Goal: Information Seeking & Learning: Find specific fact

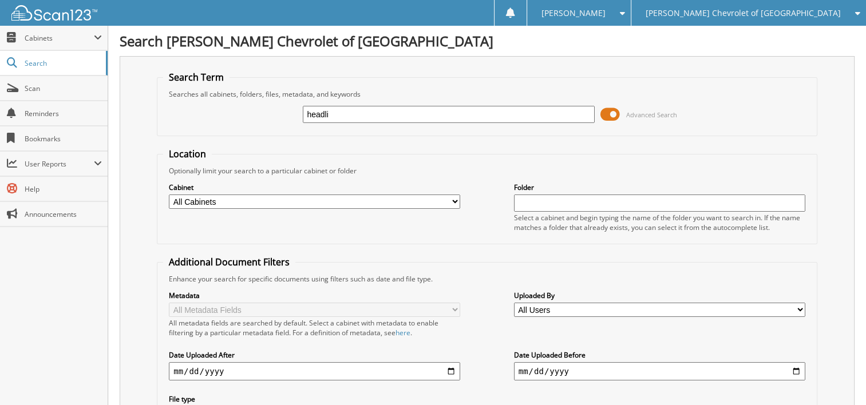
type input "headlights"
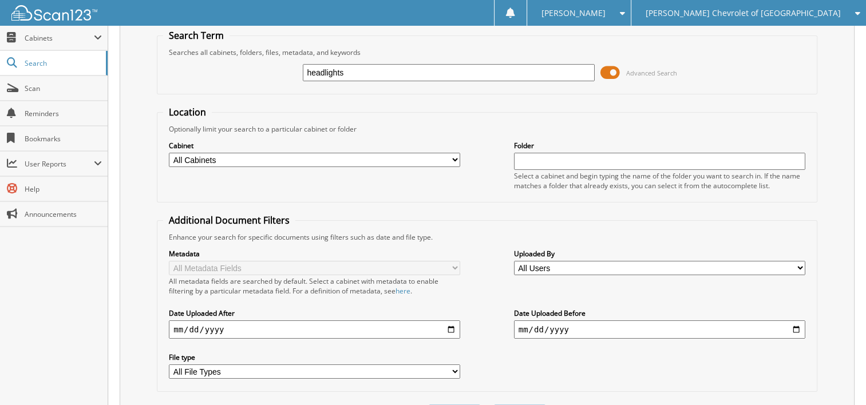
scroll to position [104, 0]
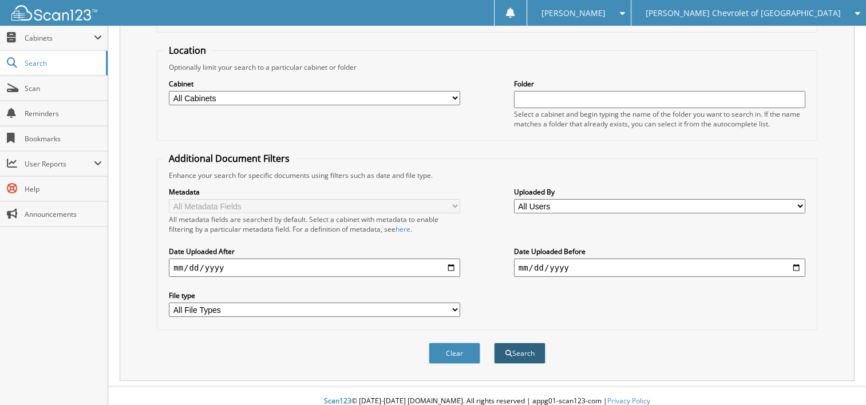
click at [505, 350] on span "submit" at bounding box center [508, 353] width 7 height 7
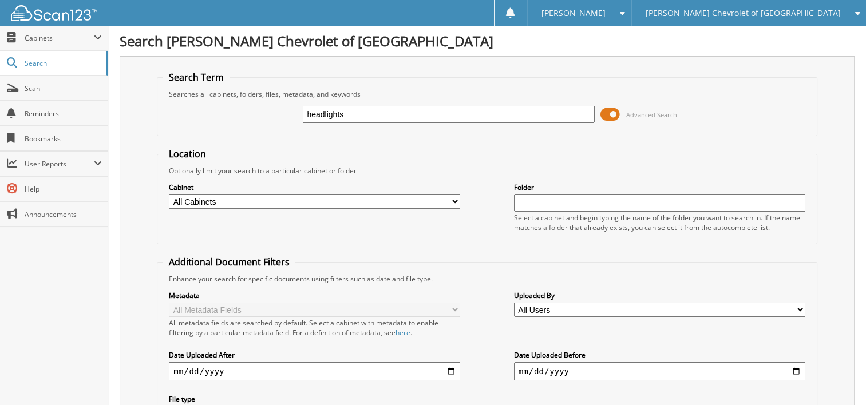
click at [357, 118] on input "headlights" at bounding box center [448, 114] width 291 height 17
type input "h"
type input "DEPOT"
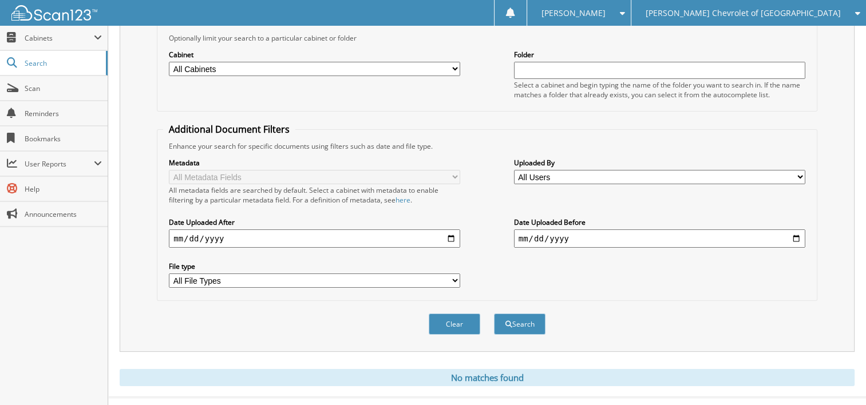
scroll to position [144, 0]
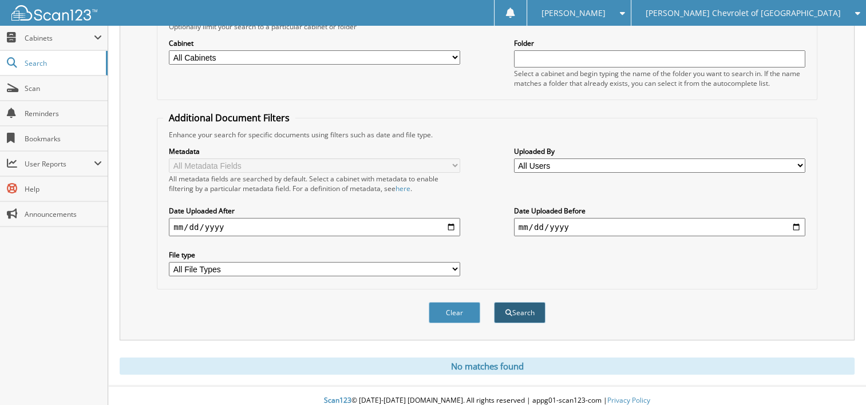
click at [506, 310] on span "submit" at bounding box center [508, 313] width 7 height 7
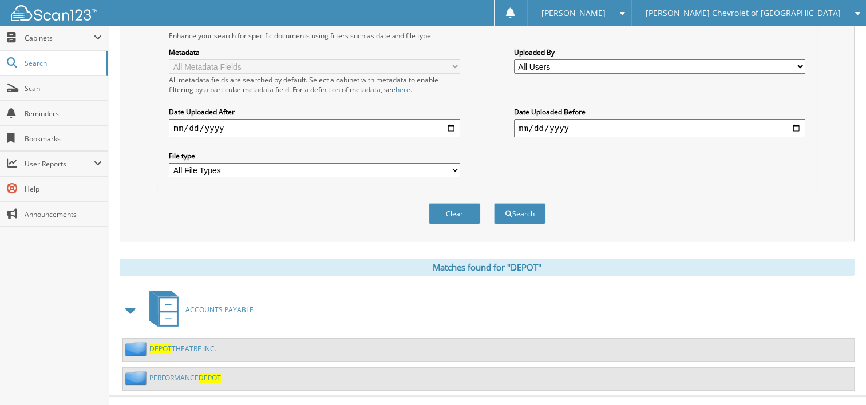
scroll to position [252, 0]
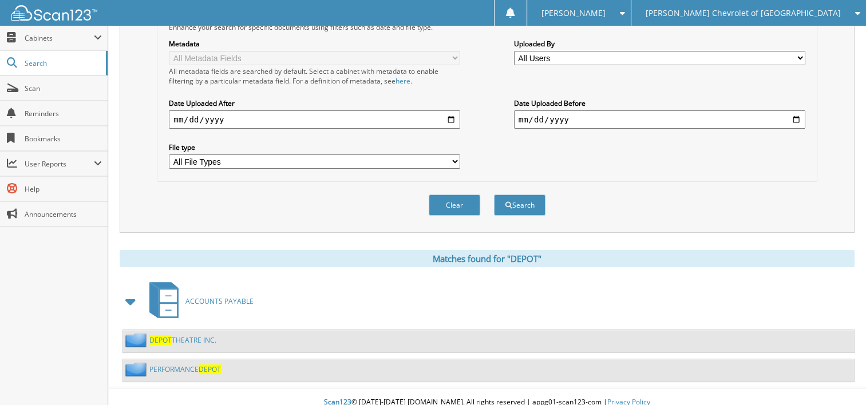
click at [208, 365] on span "DEPOT" at bounding box center [210, 370] width 22 height 10
